Goal: Check status

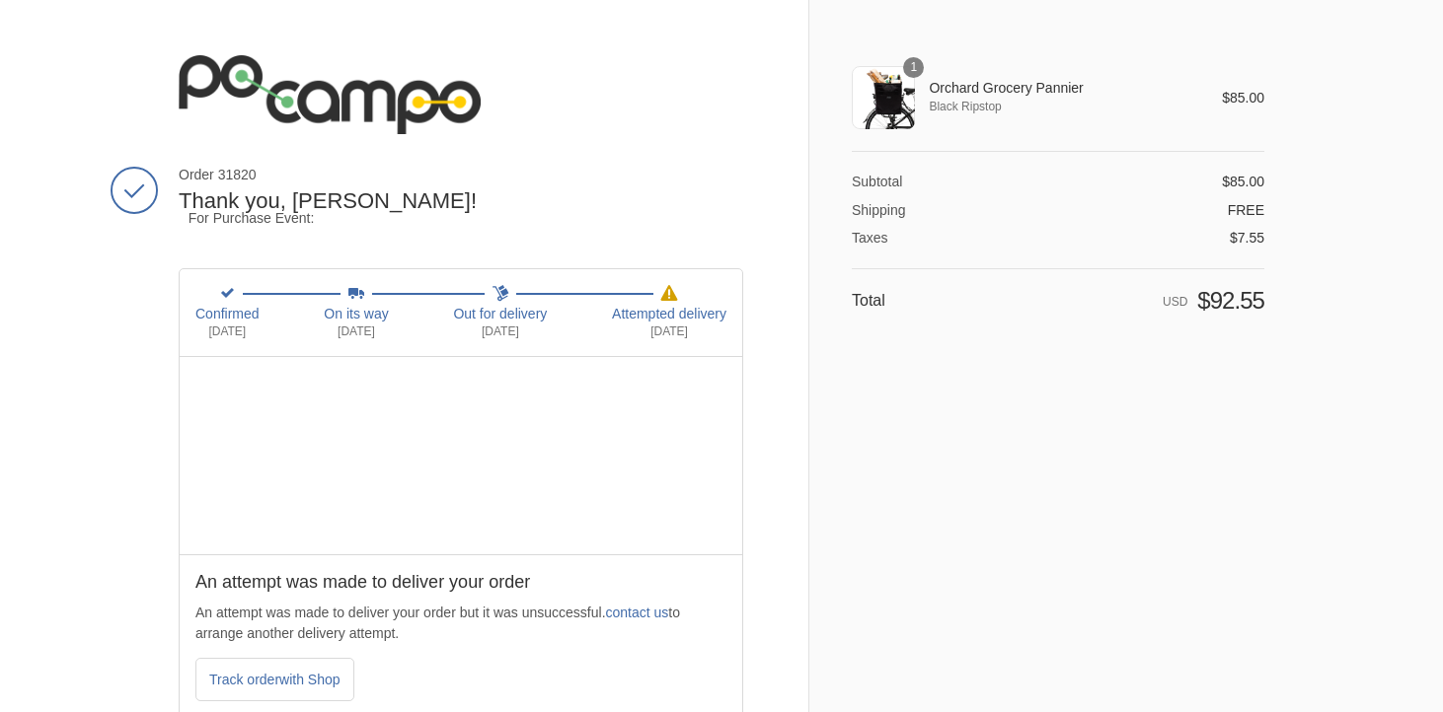
click at [1395, 0] on div at bounding box center [721, 0] width 1443 height 0
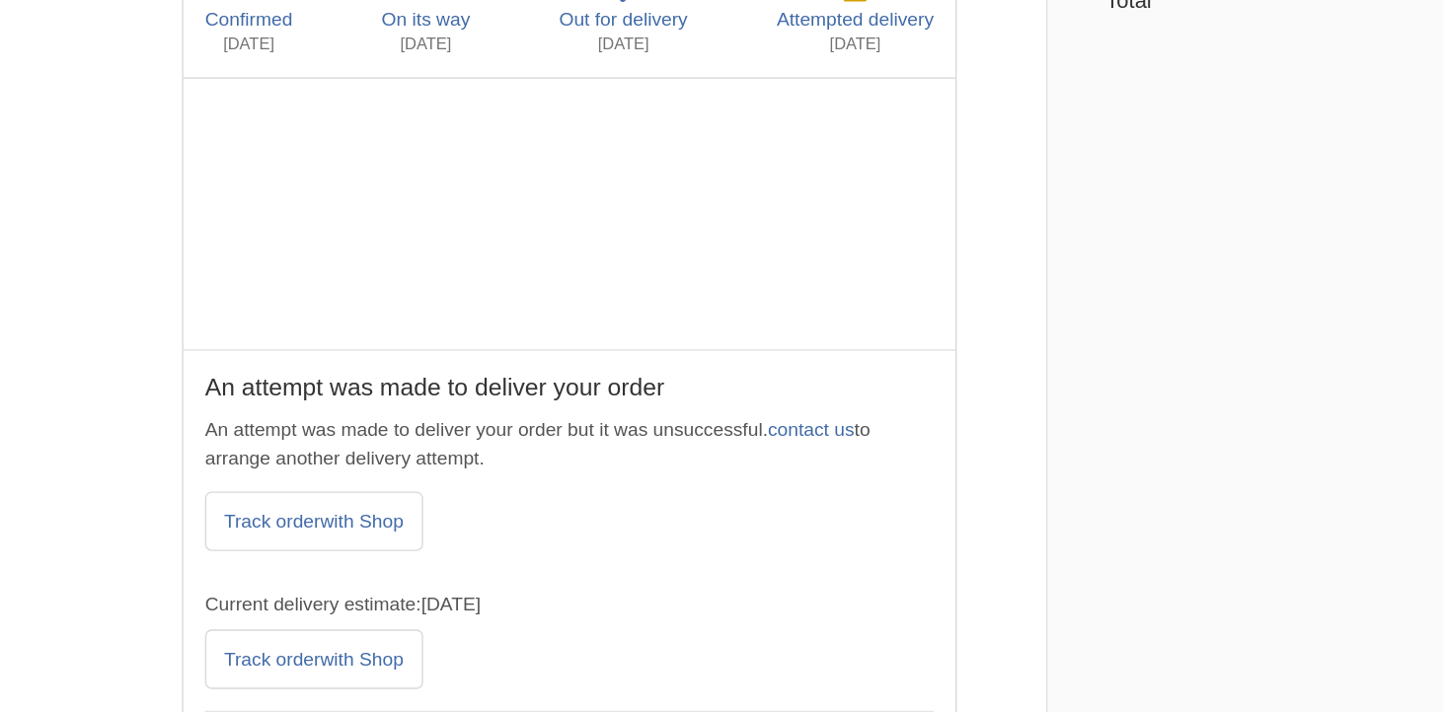
scroll to position [137, 0]
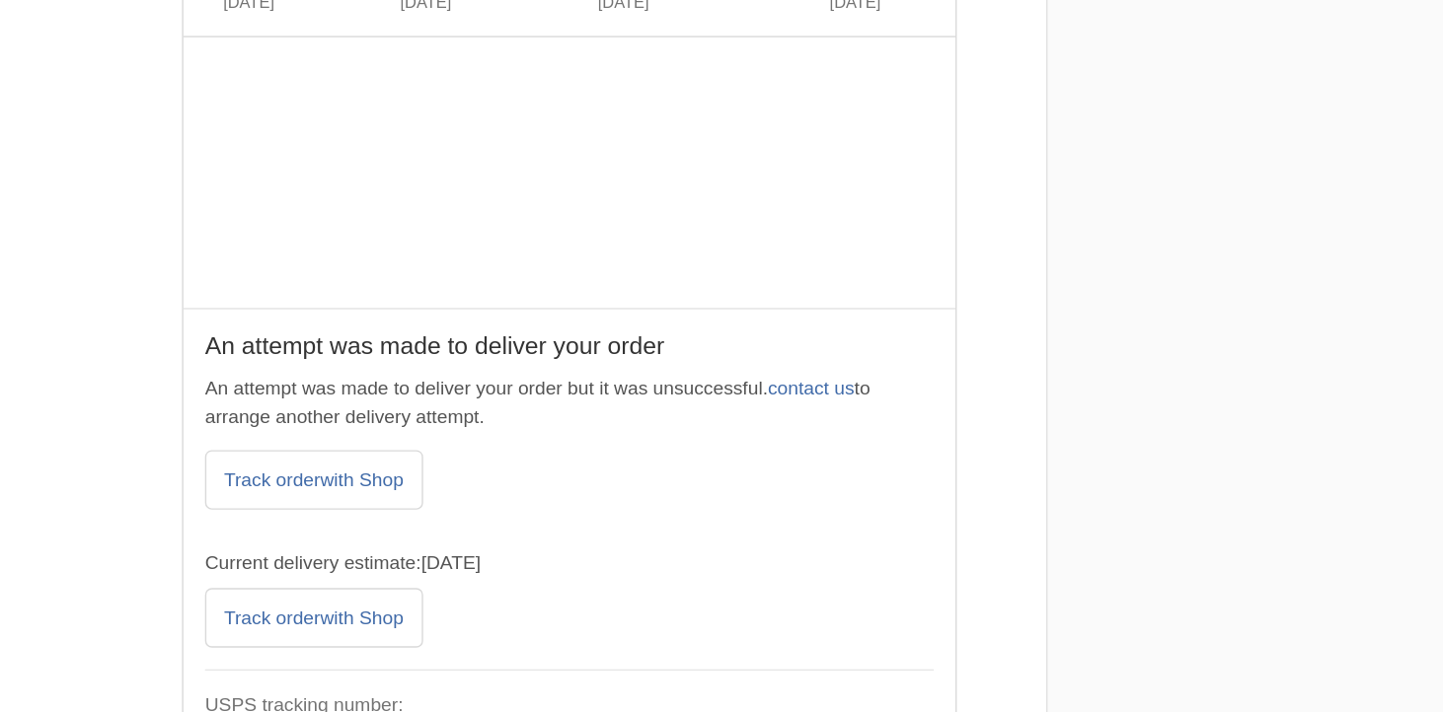
click at [617, 466] on p "An attempt was made to deliver your order but it was unsuccessful. contact us t…" at bounding box center [460, 486] width 531 height 41
click at [643, 468] on link "contact us" at bounding box center [637, 476] width 63 height 16
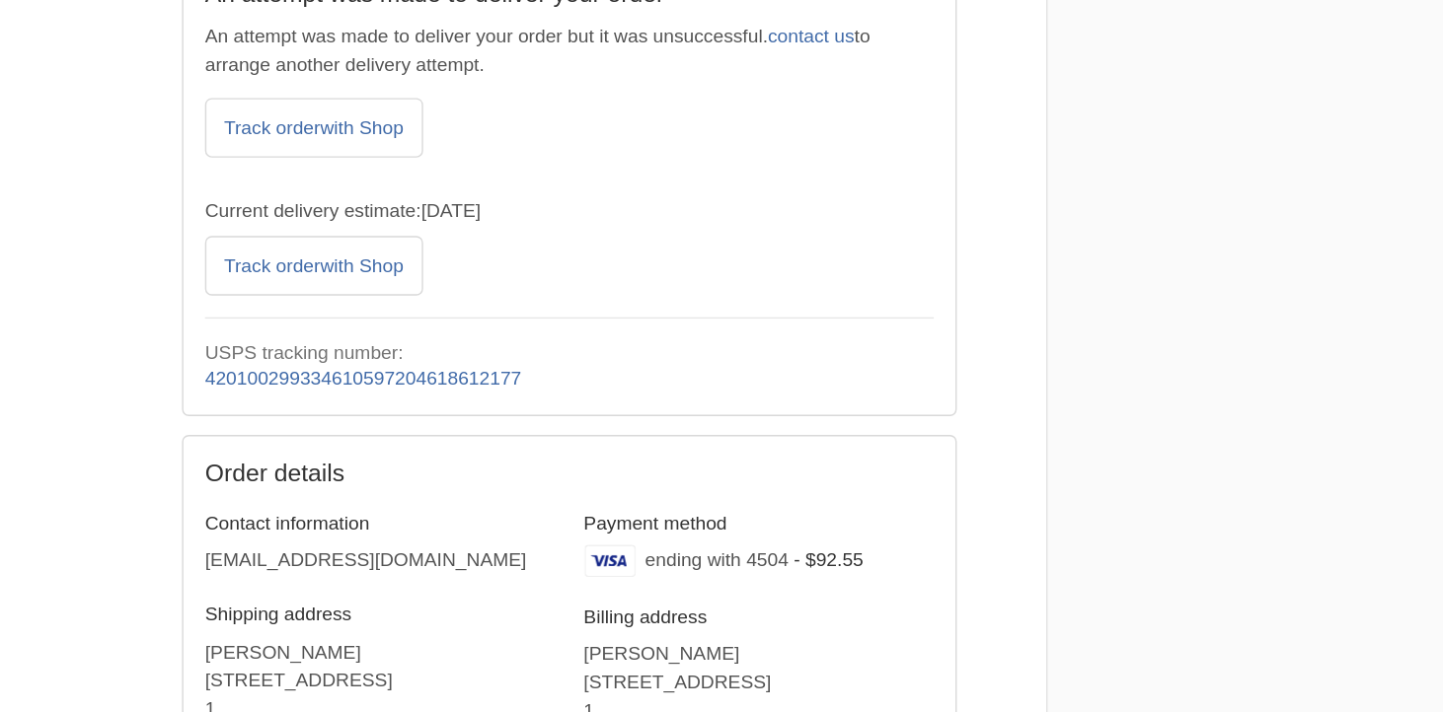
scroll to position [397, 0]
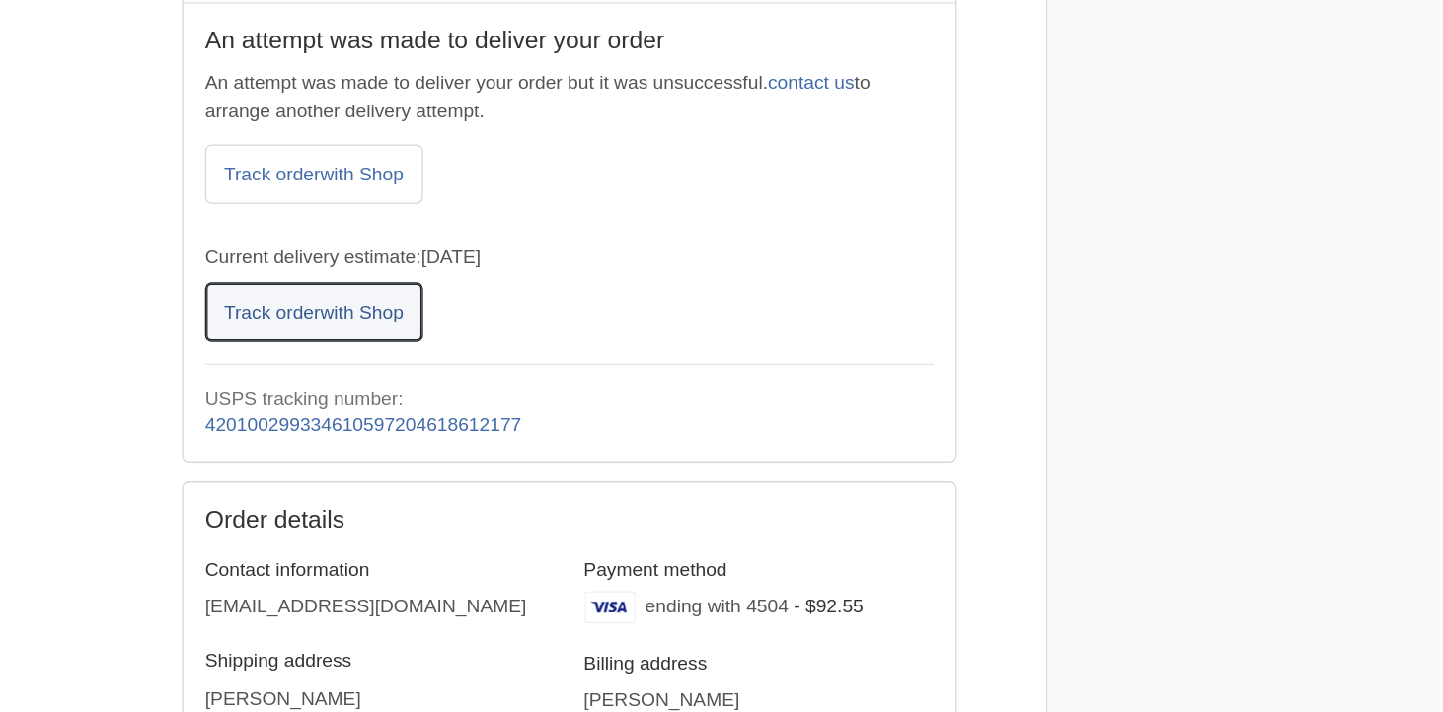
click at [339, 381] on span "with Shop" at bounding box center [309, 384] width 60 height 16
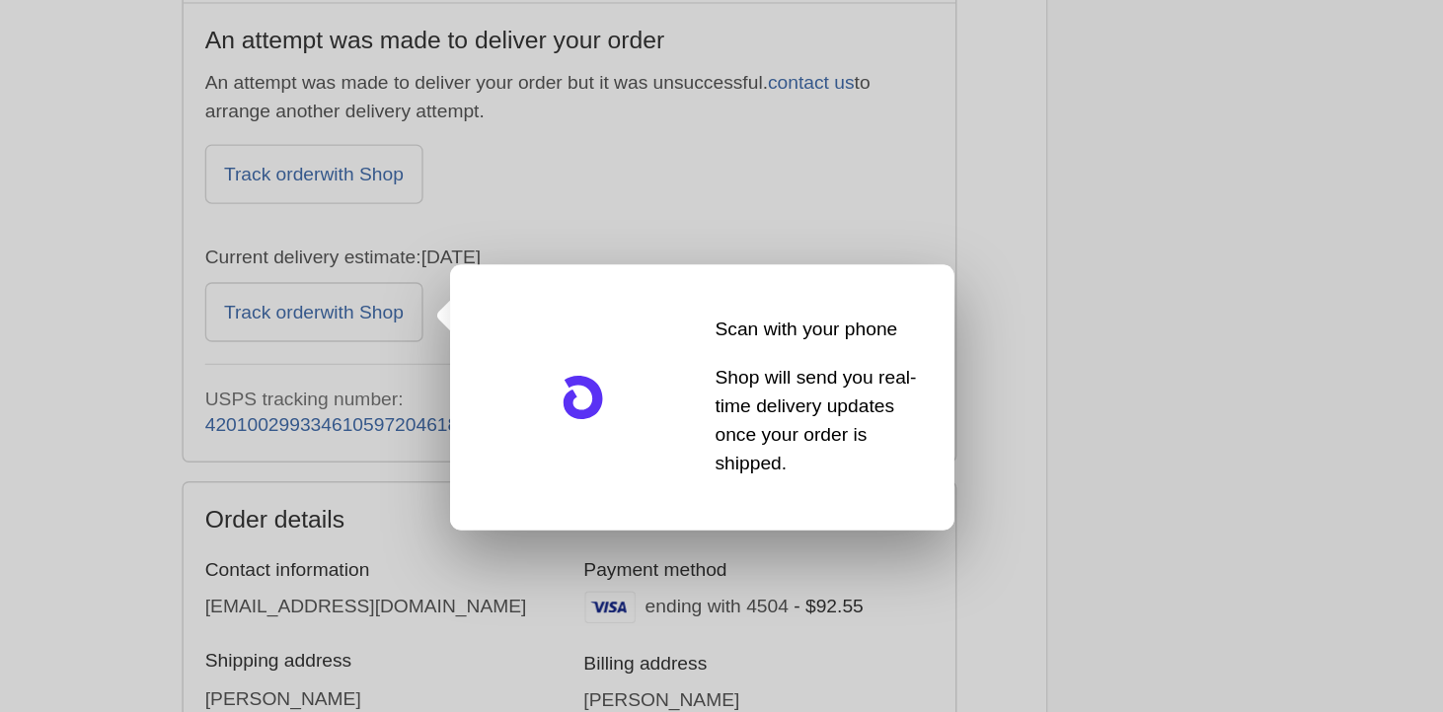
click at [437, 323] on div at bounding box center [721, 356] width 1443 height 712
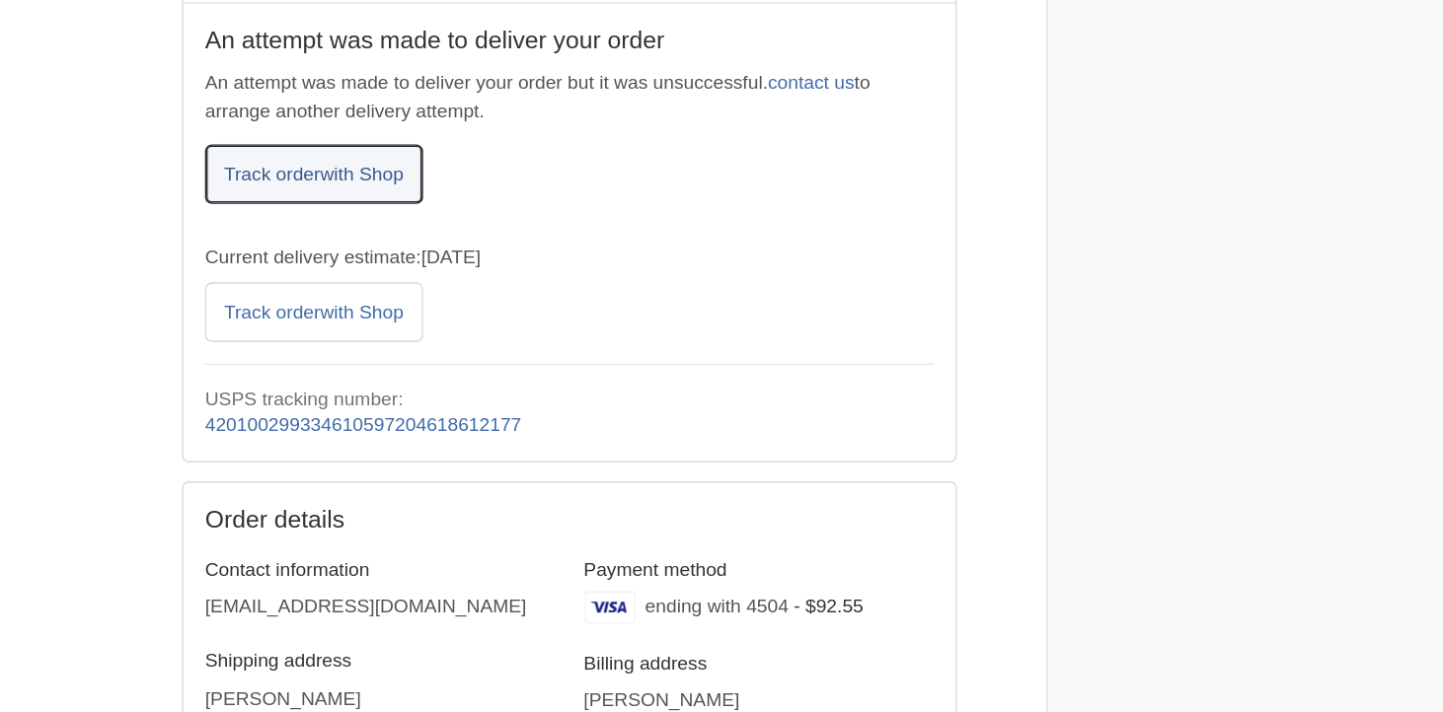
click at [305, 281] on span "with Shop" at bounding box center [309, 283] width 60 height 16
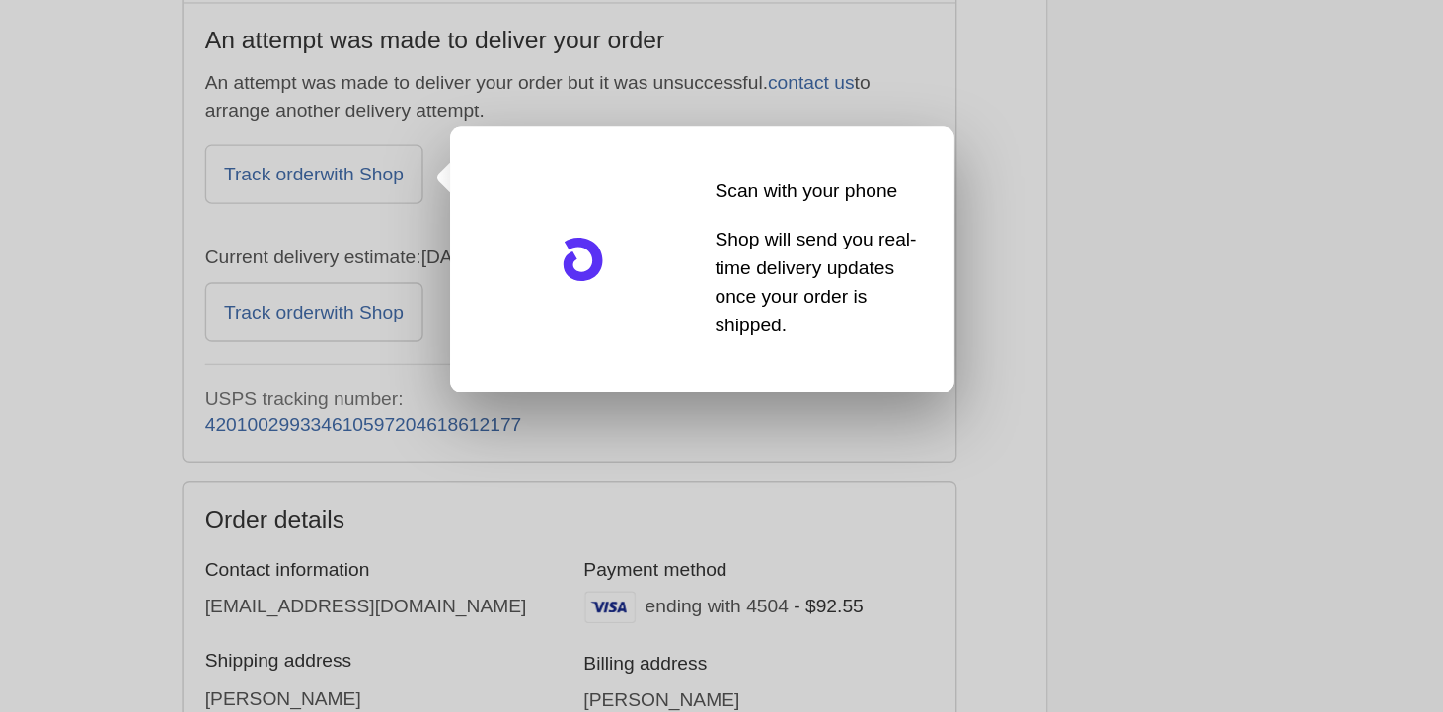
click at [282, 298] on div at bounding box center [721, 356] width 1443 height 712
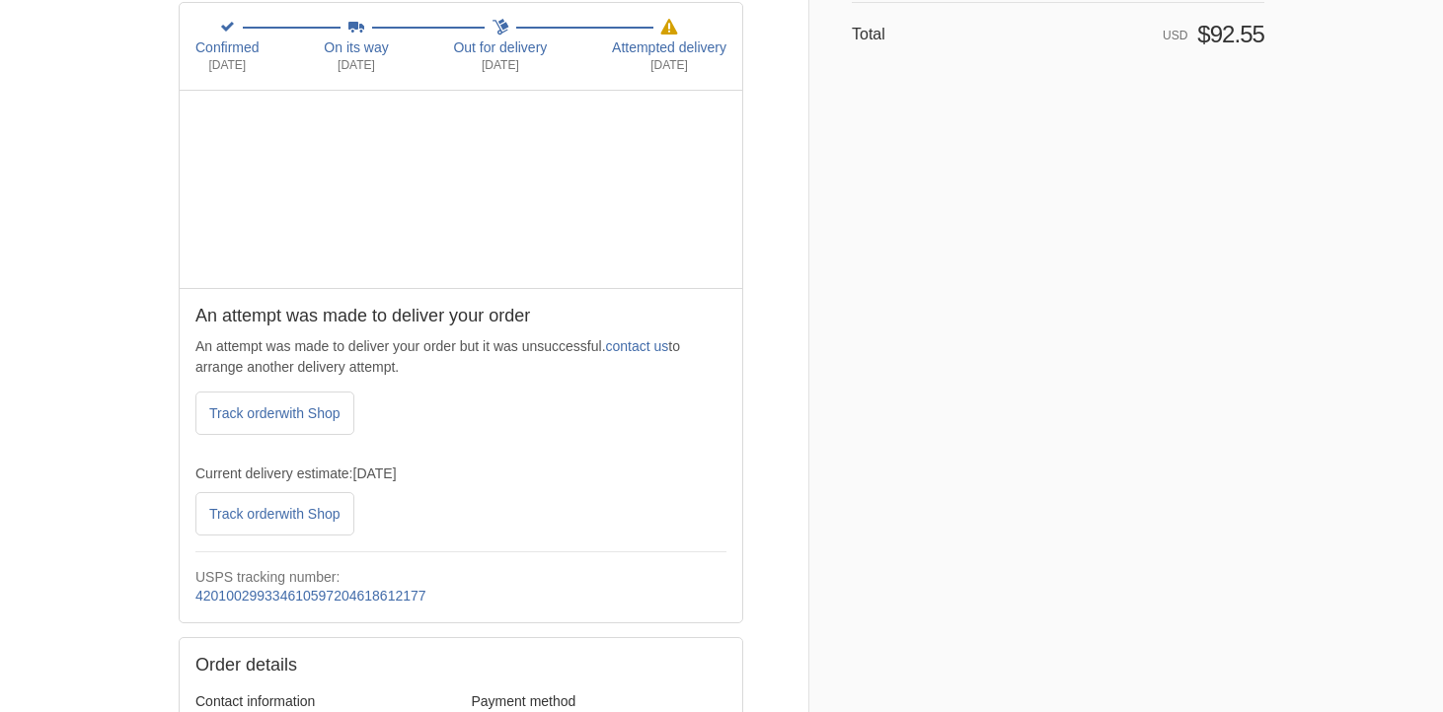
scroll to position [263, 0]
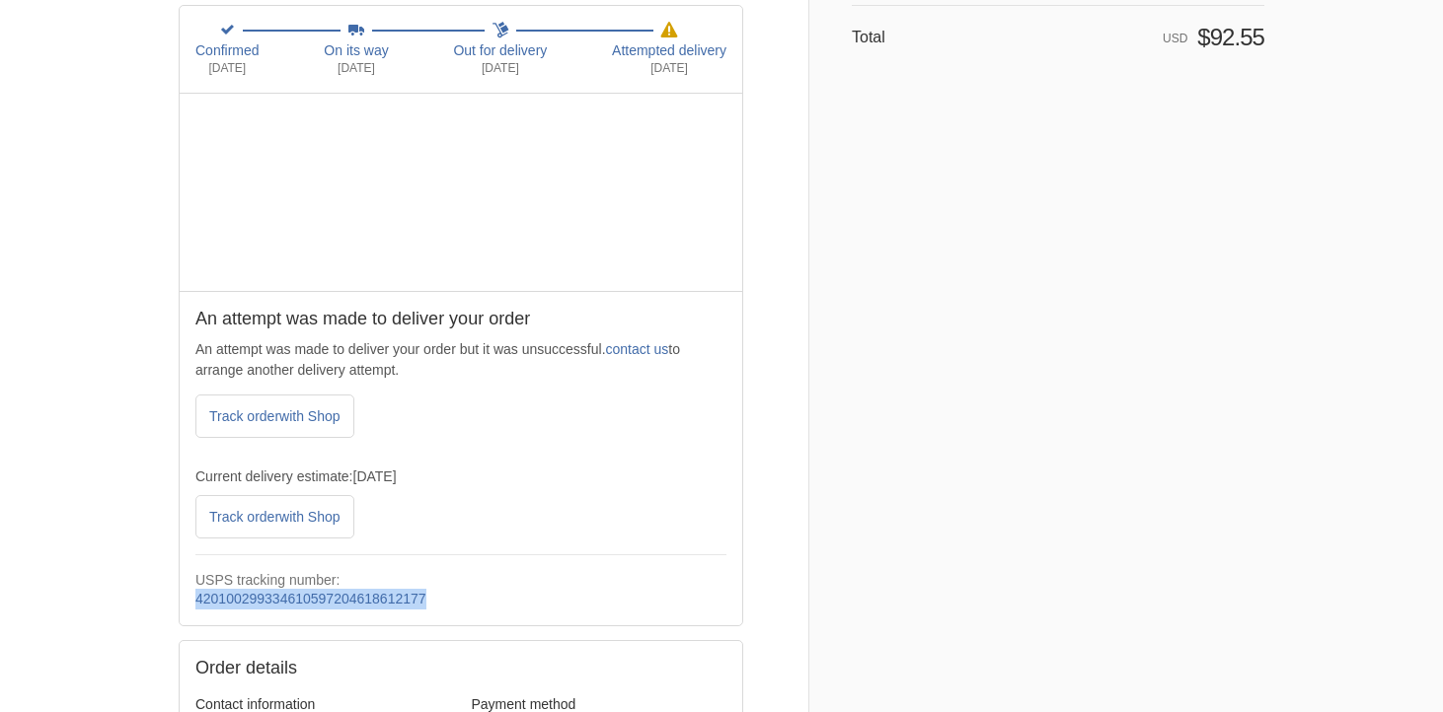
drag, startPoint x: 464, startPoint y: 601, endPoint x: 186, endPoint y: 603, distance: 277.3
click at [186, 603] on div "An attempt was made to deliver your order An attempt was made to deliver your o…" at bounding box center [461, 458] width 562 height 335
copy link "420100299334610597204618612177"
click at [470, 426] on div "Track order with Shop Scan with your phone Shop will send you real-time deliver…" at bounding box center [460, 417] width 531 height 44
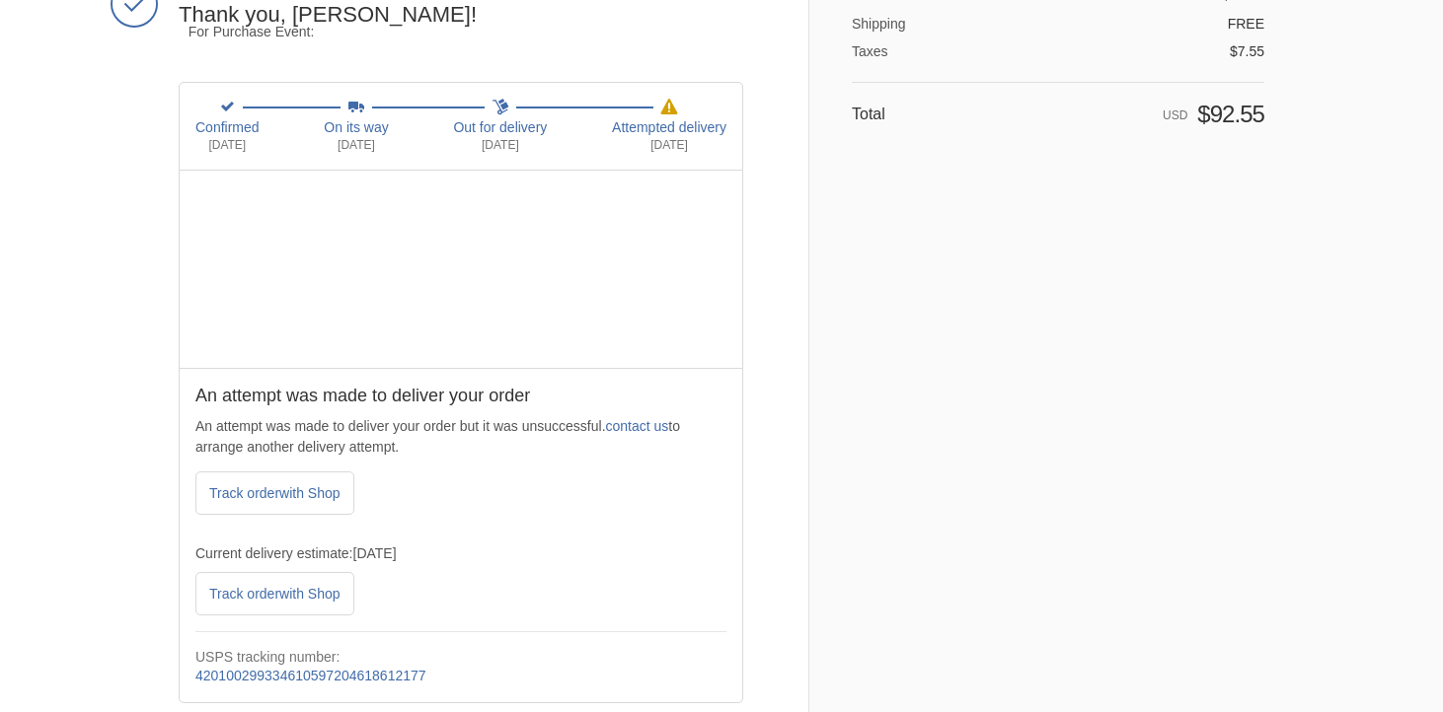
scroll to position [169, 0]
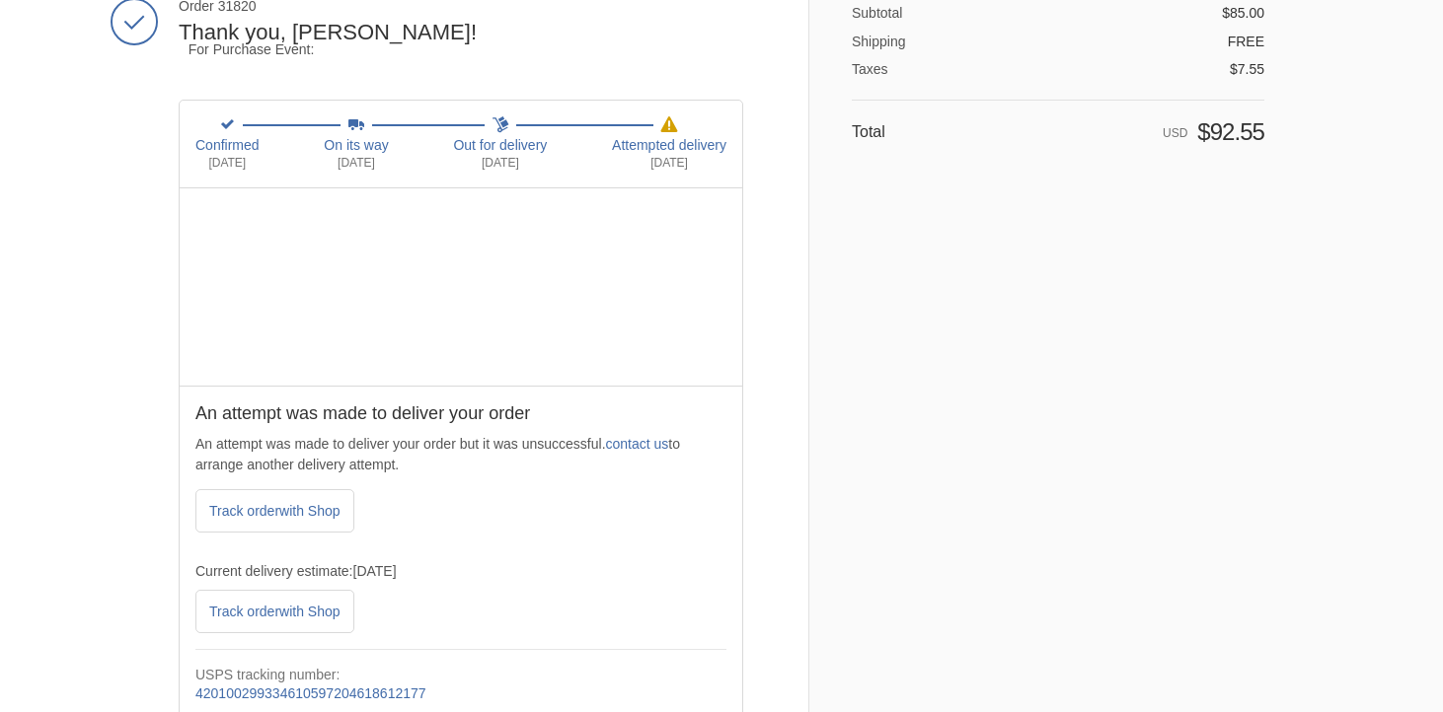
click at [663, 453] on p "An attempt was made to deliver your order but it was unsuccessful. contact us t…" at bounding box center [460, 454] width 531 height 41
click at [669, 439] on link "contact us" at bounding box center [637, 444] width 63 height 16
